Goal: Task Accomplishment & Management: Manage account settings

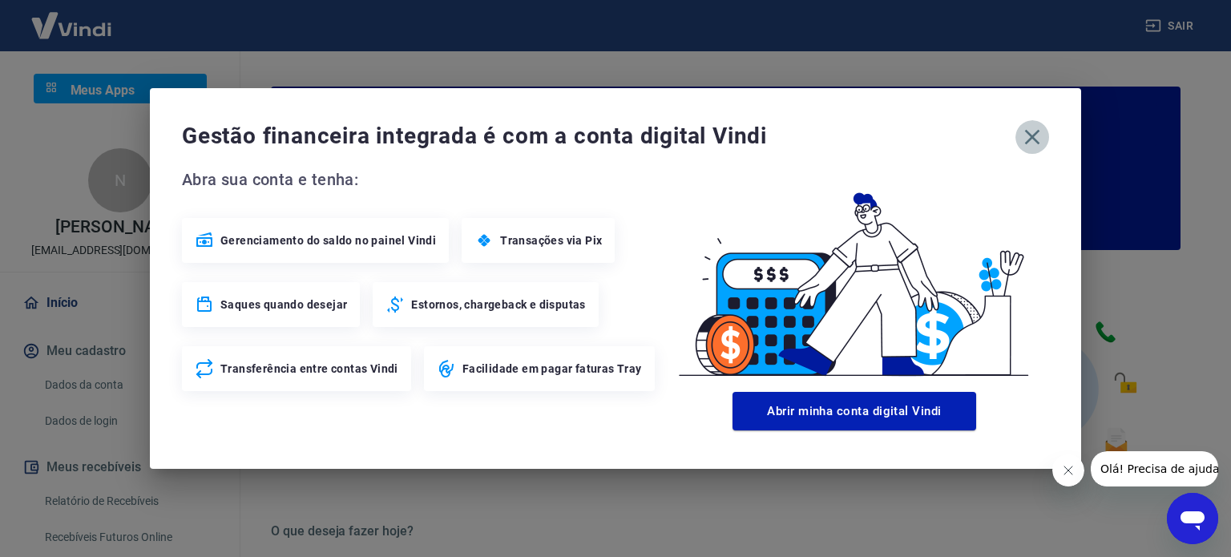
click at [1037, 137] on icon "button" at bounding box center [1032, 137] width 26 height 26
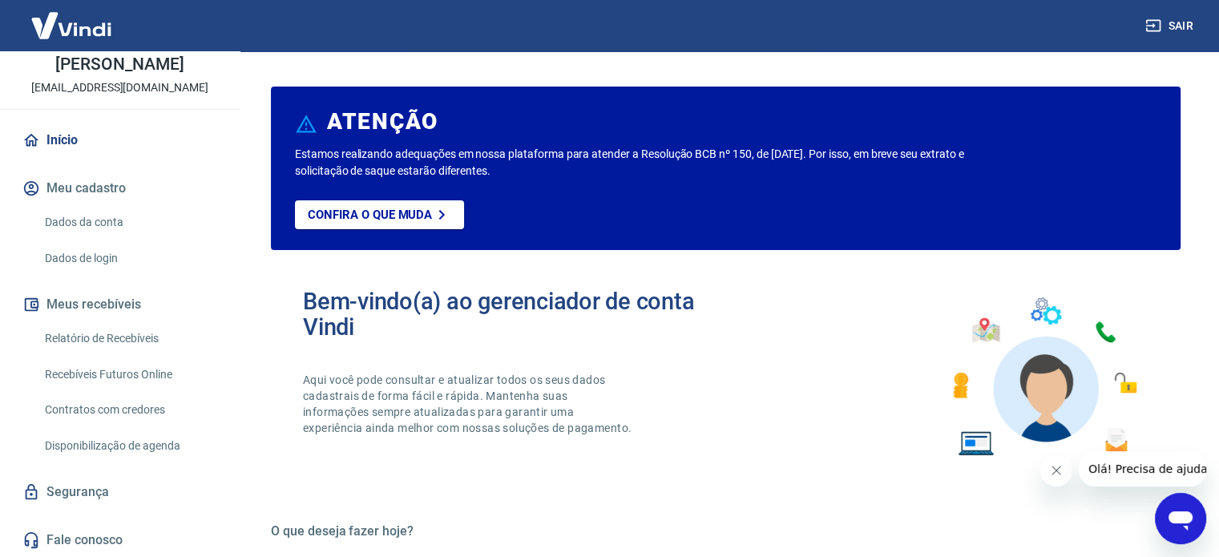
scroll to position [163, 0]
click at [103, 296] on button "Meus recebíveis" at bounding box center [119, 303] width 201 height 35
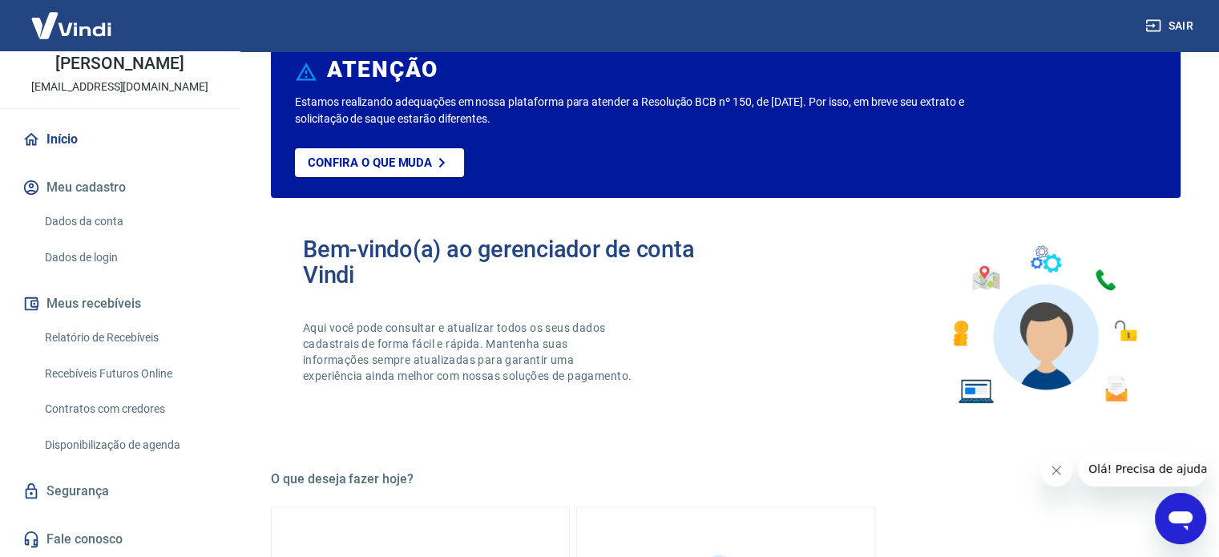
scroll to position [80, 0]
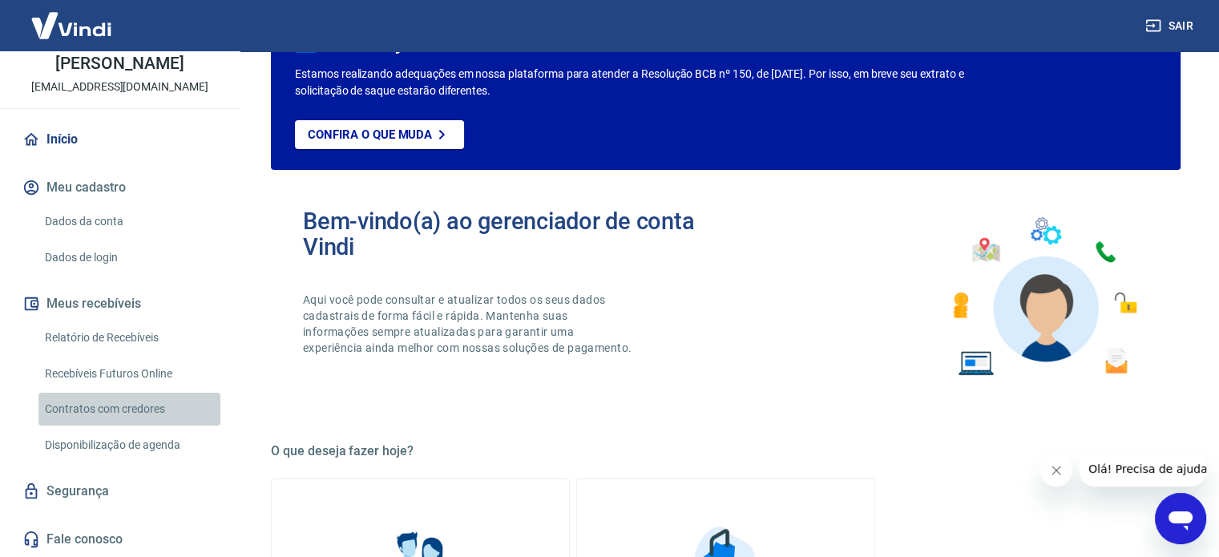
click at [144, 403] on link "Contratos com credores" at bounding box center [129, 409] width 182 height 33
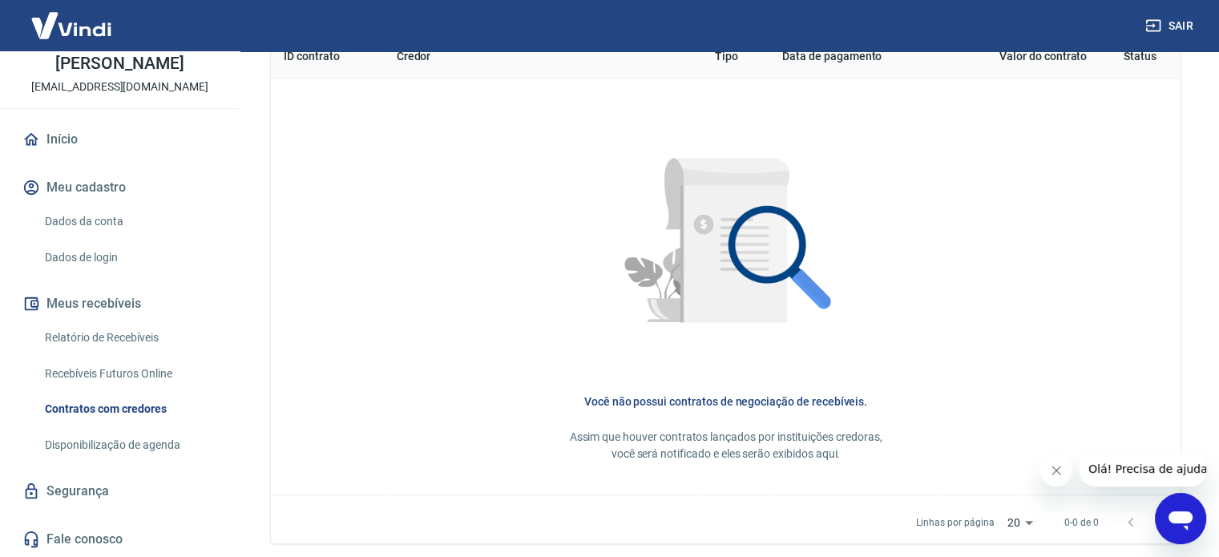
scroll to position [684, 0]
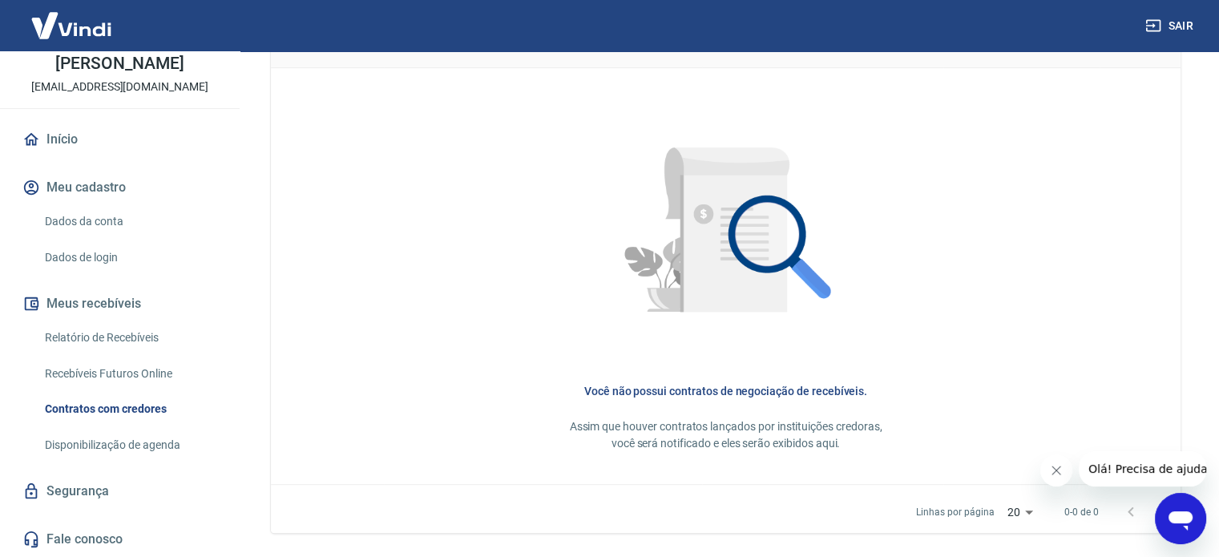
click at [139, 380] on link "Recebíveis Futuros Online" at bounding box center [129, 373] width 182 height 33
